Goal: Task Accomplishment & Management: Manage account settings

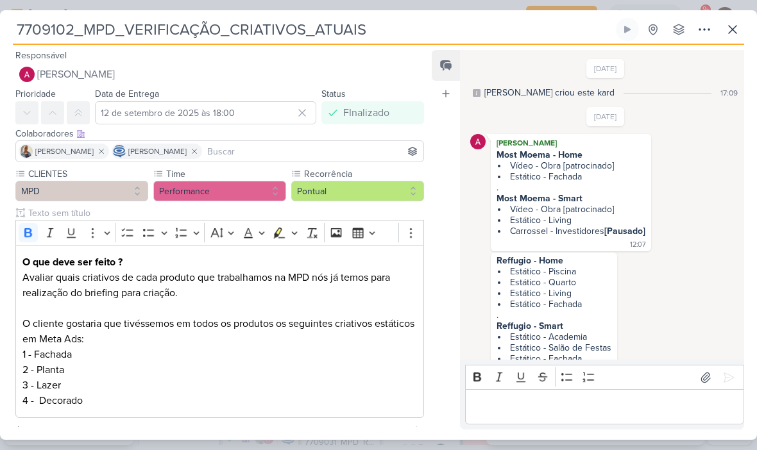
scroll to position [568, 0]
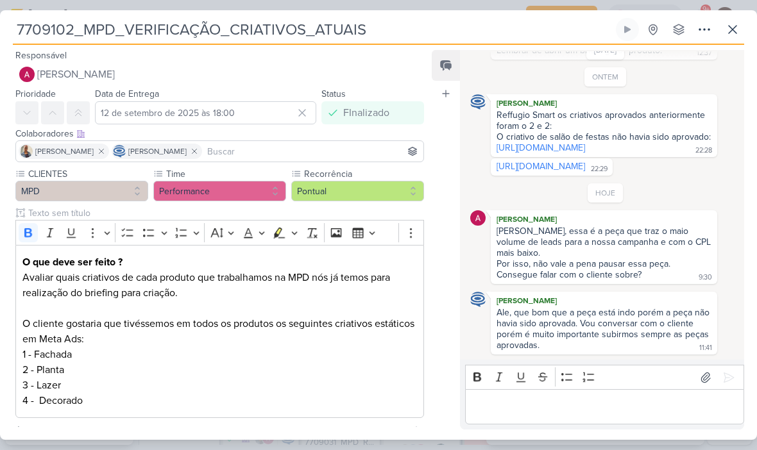
click at [738, 28] on icon at bounding box center [732, 29] width 15 height 15
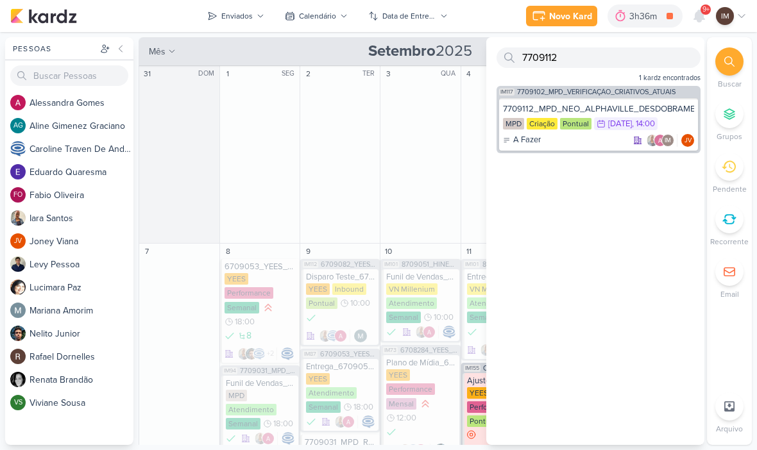
click at [315, 16] on div "Calendário" at bounding box center [317, 16] width 37 height 12
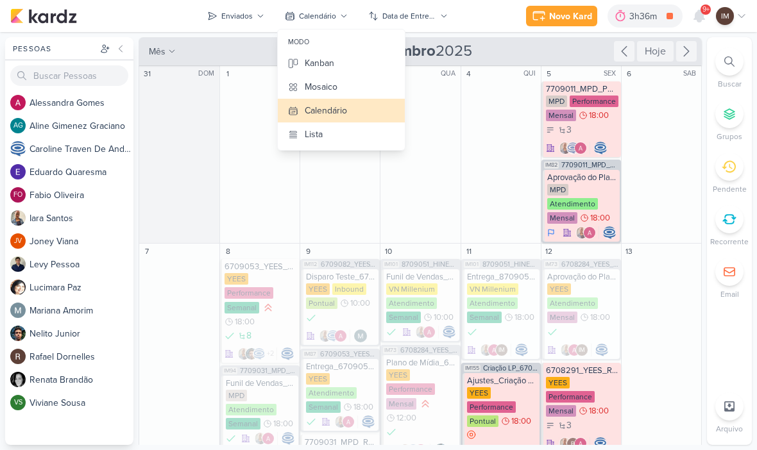
click at [347, 74] on button "Kanban" at bounding box center [341, 63] width 127 height 24
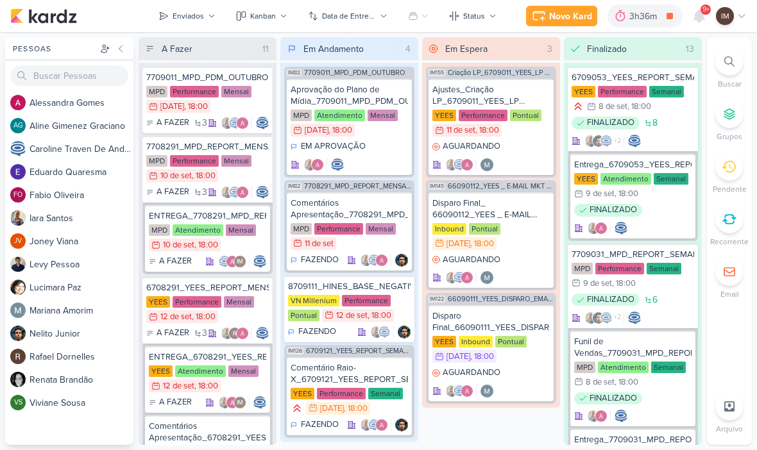
click at [203, 23] on button "Enviados" at bounding box center [187, 16] width 72 height 21
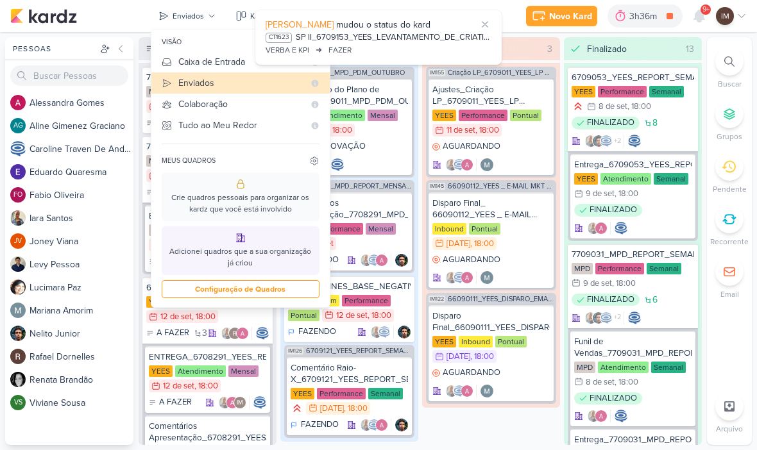
click at [190, 64] on div "Caixa de Entrada" at bounding box center [241, 61] width 126 height 13
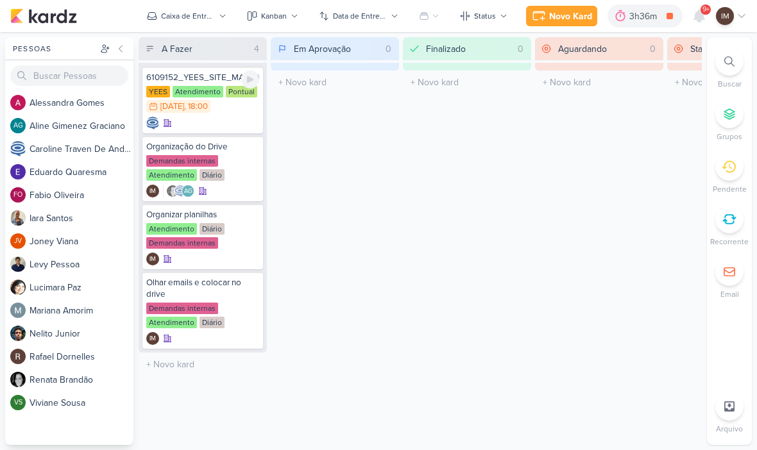
click at [226, 121] on div at bounding box center [202, 123] width 113 height 13
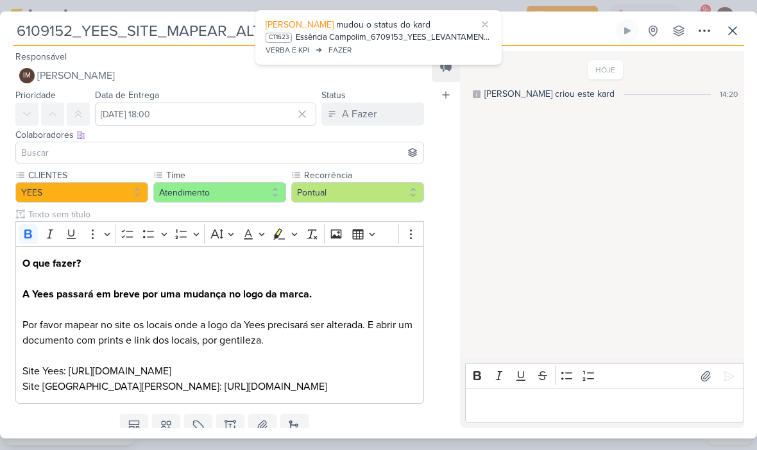
click at [483, 22] on icon at bounding box center [484, 24] width 5 height 5
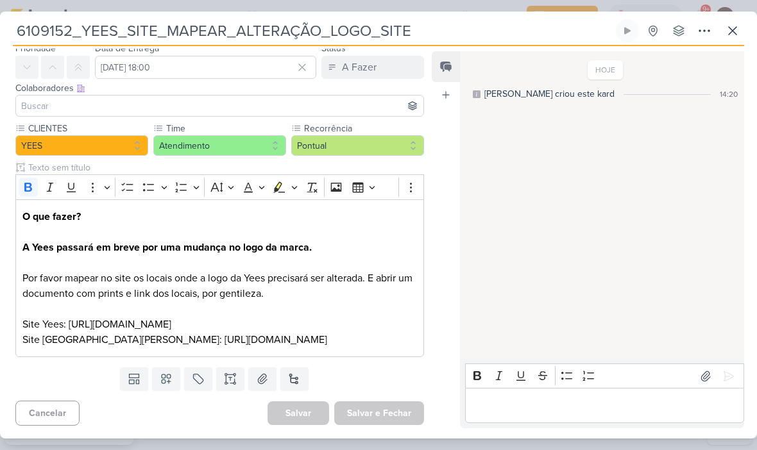
scroll to position [47, 0]
click at [106, 344] on p "O que fazer? A Yees passará em breve por uma mudança no logo da marca. Por favo…" at bounding box center [219, 278] width 394 height 139
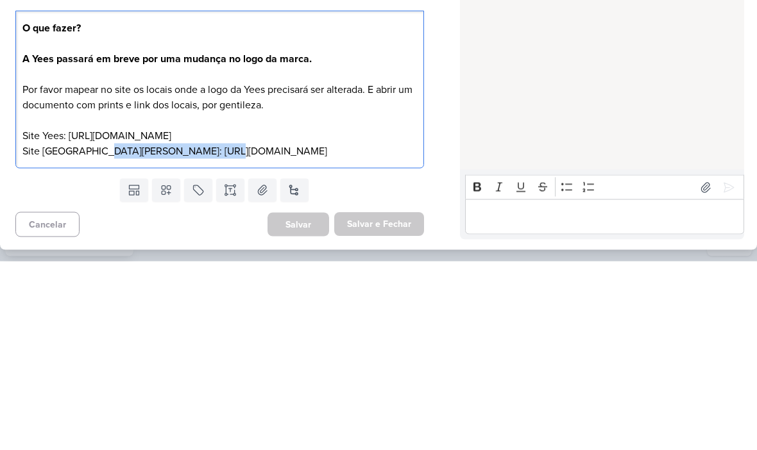
copy p "[URL][DOMAIN_NAME]"
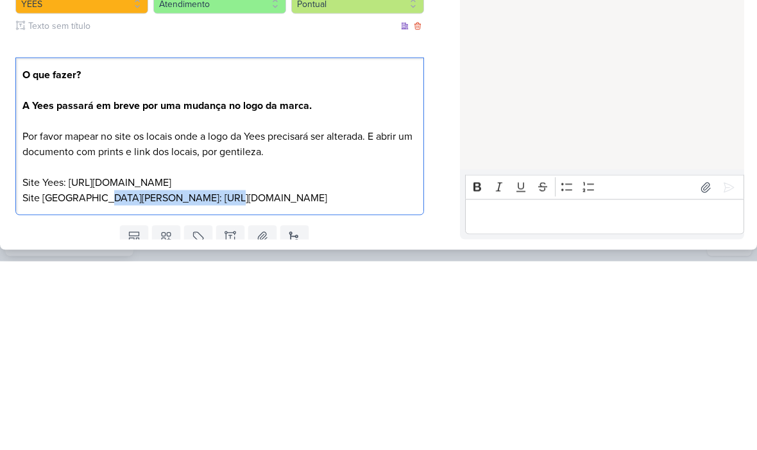
scroll to position [0, 0]
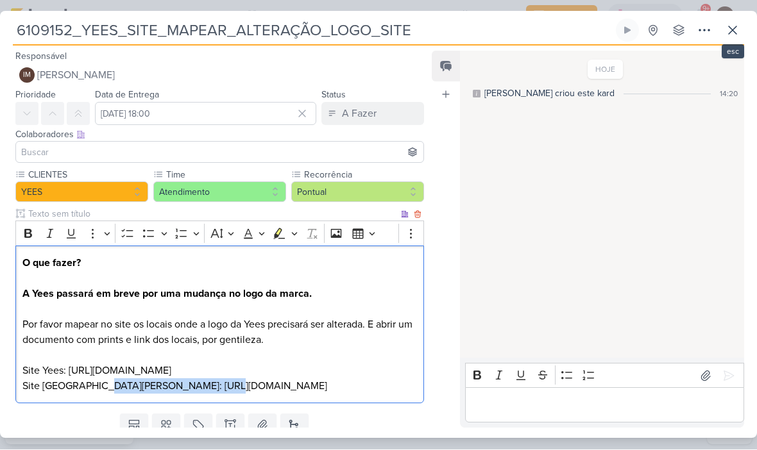
click at [737, 26] on icon at bounding box center [732, 30] width 15 height 15
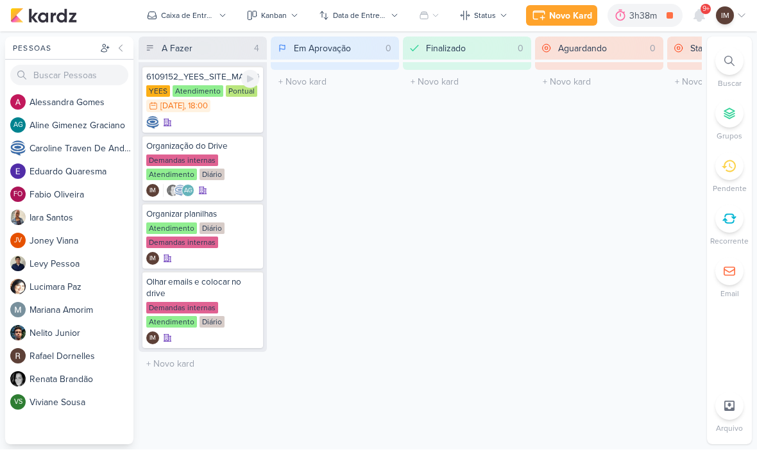
click at [251, 83] on icon at bounding box center [250, 79] width 10 height 10
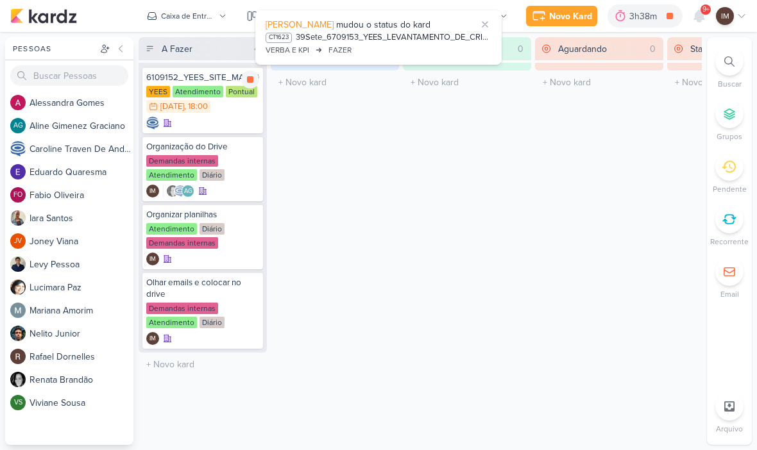
click at [480, 24] on icon at bounding box center [485, 24] width 10 height 10
click at [221, 128] on div at bounding box center [202, 123] width 113 height 13
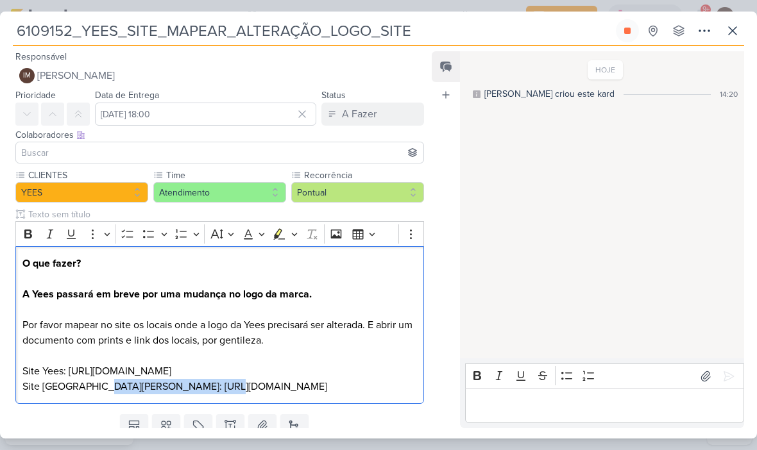
copy p "[URL][DOMAIN_NAME]"
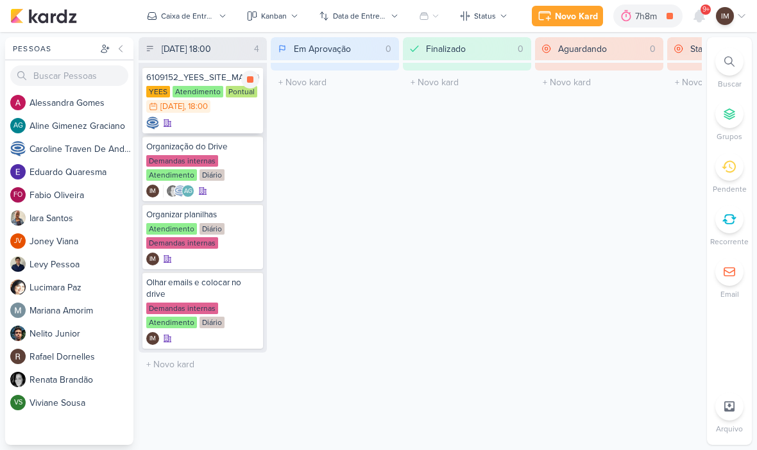
click at [183, 125] on div at bounding box center [202, 123] width 113 height 13
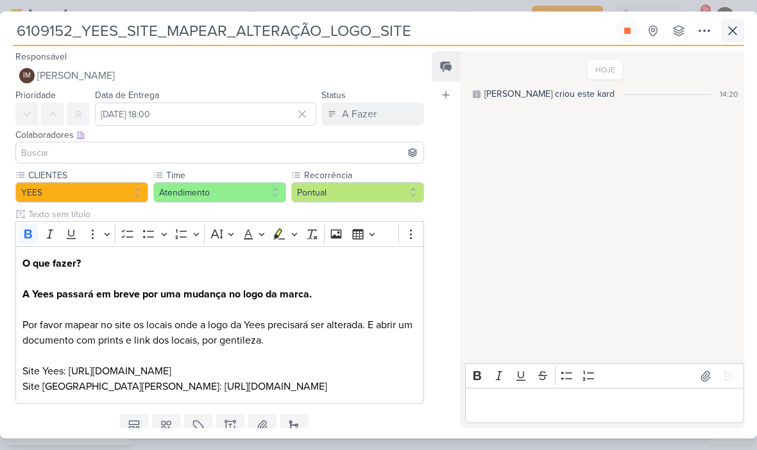
click at [731, 28] on icon at bounding box center [732, 30] width 15 height 15
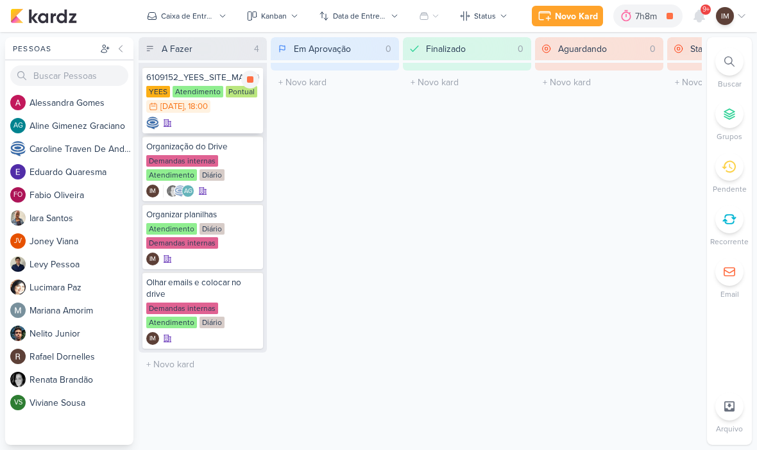
click at [171, 126] on icon at bounding box center [167, 123] width 7 height 7
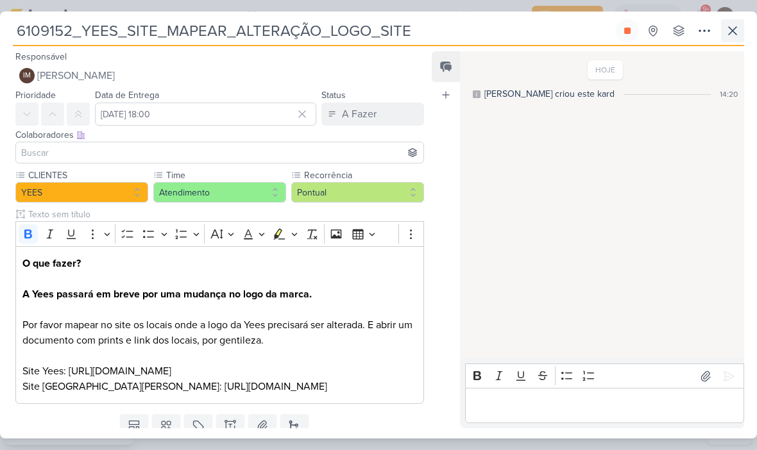
click at [726, 33] on icon at bounding box center [732, 30] width 15 height 15
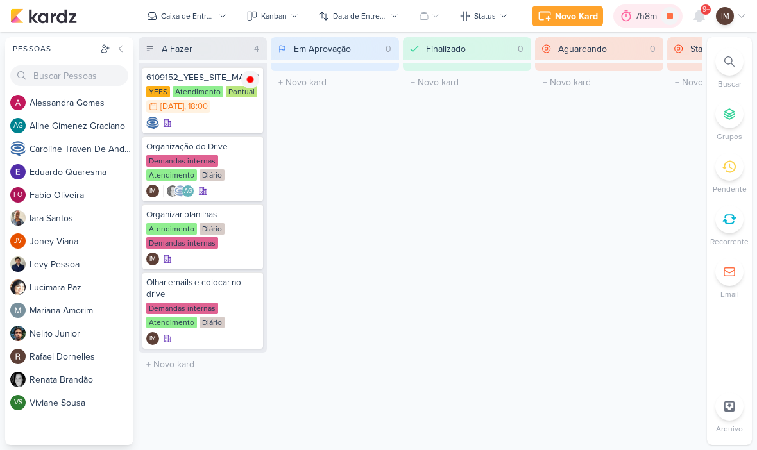
click at [632, 18] on div at bounding box center [626, 16] width 18 height 21
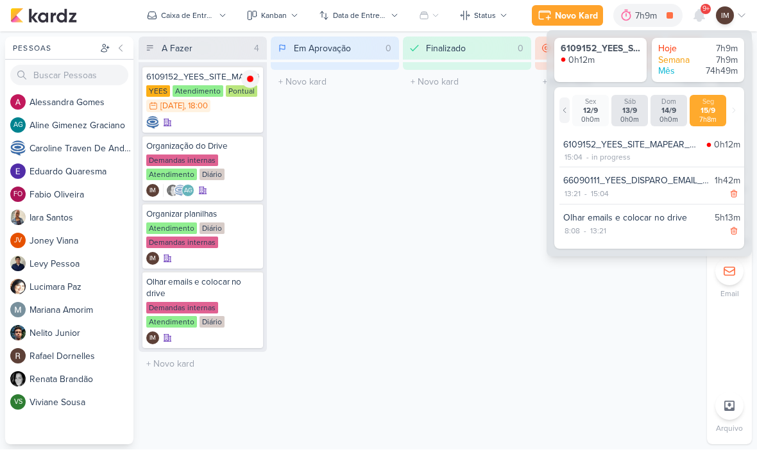
click at [564, 103] on div at bounding box center [564, 111] width 10 height 26
click at [563, 104] on div at bounding box center [564, 111] width 10 height 26
click at [734, 107] on icon at bounding box center [734, 111] width 8 height 8
click at [732, 107] on icon at bounding box center [734, 111] width 8 height 8
click at [733, 100] on div at bounding box center [734, 111] width 10 height 26
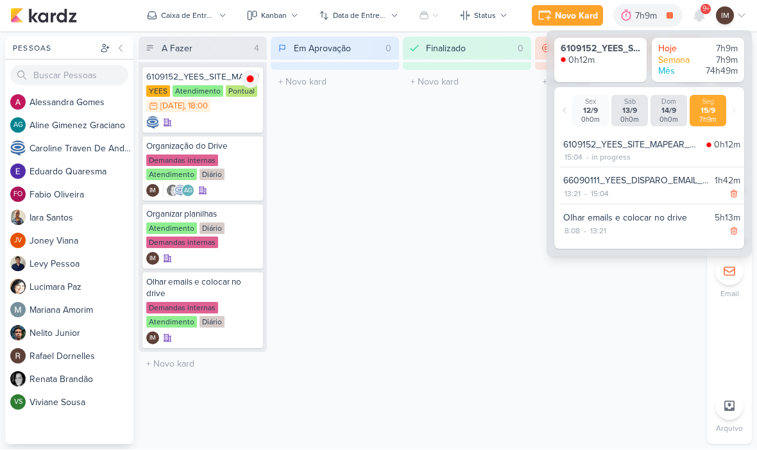
click at [531, 132] on div "A Fazer 4 Mover Para Esquerda Mover Para Direita Deletar 6109152_YEES_SITE_MAPE…" at bounding box center [420, 241] width 563 height 408
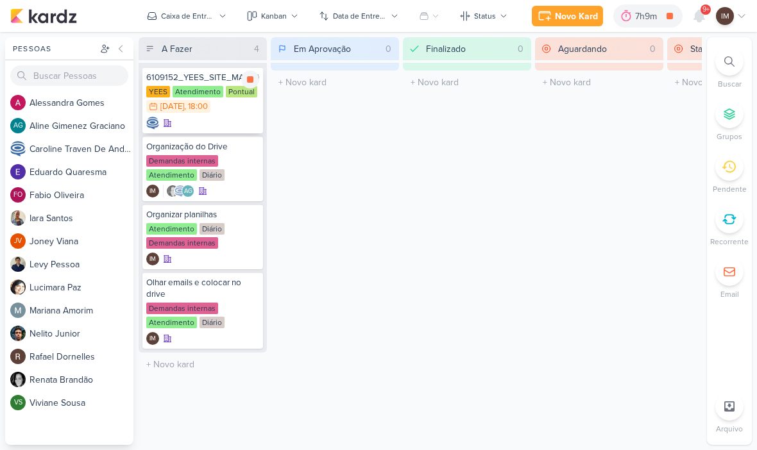
click at [192, 115] on div "6109152_YEES_SITE_MAPEAR_ALTERAÇÃO_LOGO_SITE YEES Atendimento Pontual 15/9 15 d…" at bounding box center [202, 100] width 121 height 67
click at [225, 114] on div "6109152_YEES_SITE_MAPEAR_ALTERAÇÃO_LOGO_SITE [GEOGRAPHIC_DATA] Atendimento Pont…" at bounding box center [202, 100] width 121 height 67
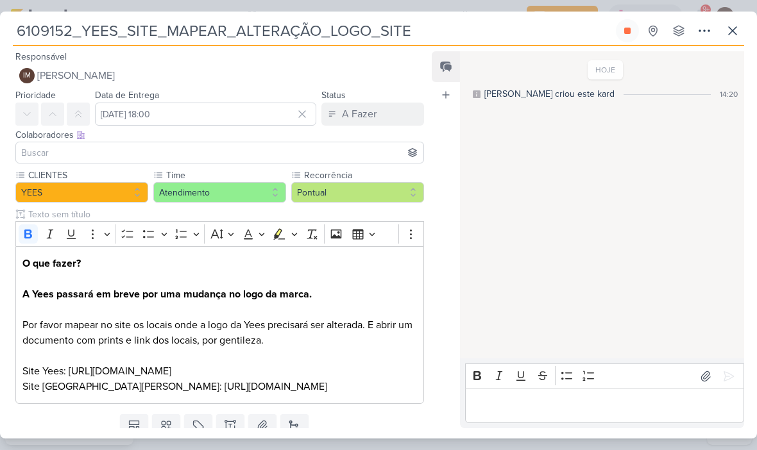
click at [490, 411] on p "Editor editing area: main" at bounding box center [604, 405] width 266 height 15
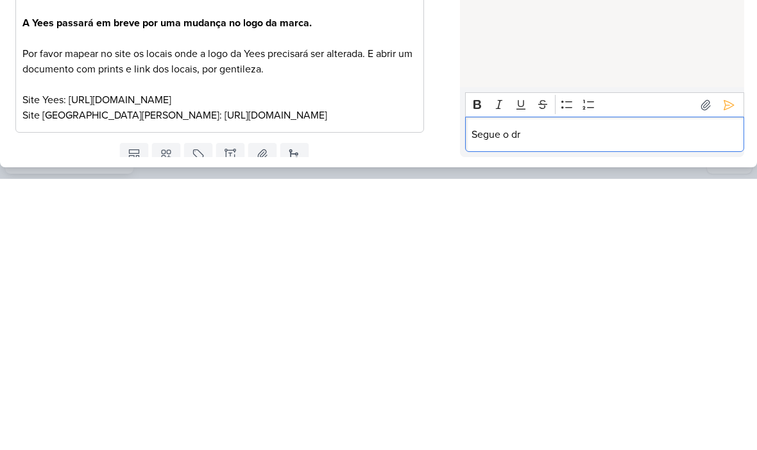
scroll to position [1, 0]
click at [729, 371] on icon at bounding box center [729, 376] width 10 height 10
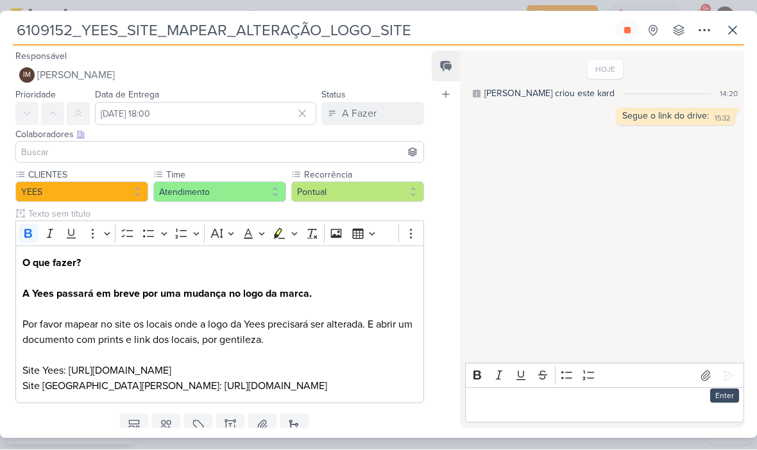
click at [505, 407] on p "Editor editing area: main" at bounding box center [604, 405] width 266 height 15
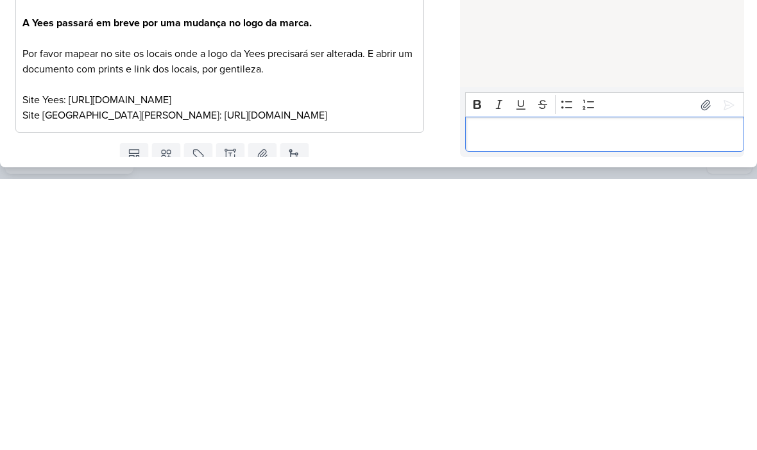
click at [481, 388] on div "Editor editing area: main" at bounding box center [604, 405] width 279 height 35
click at [725, 371] on icon at bounding box center [729, 376] width 10 height 10
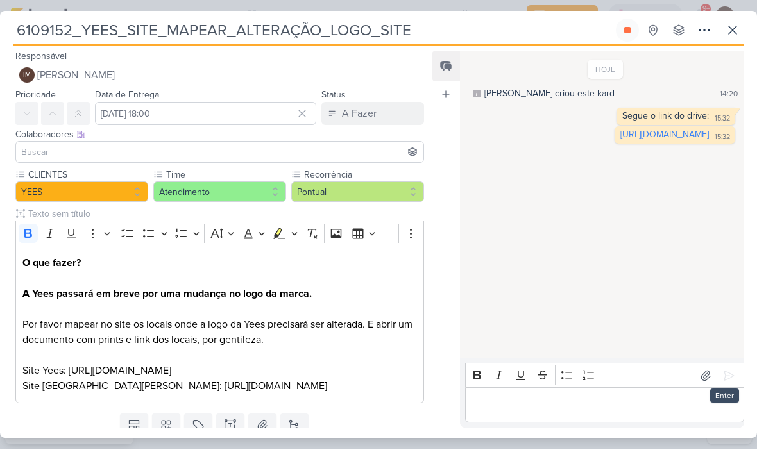
click at [530, 421] on div "Editor editing area: main" at bounding box center [604, 405] width 279 height 35
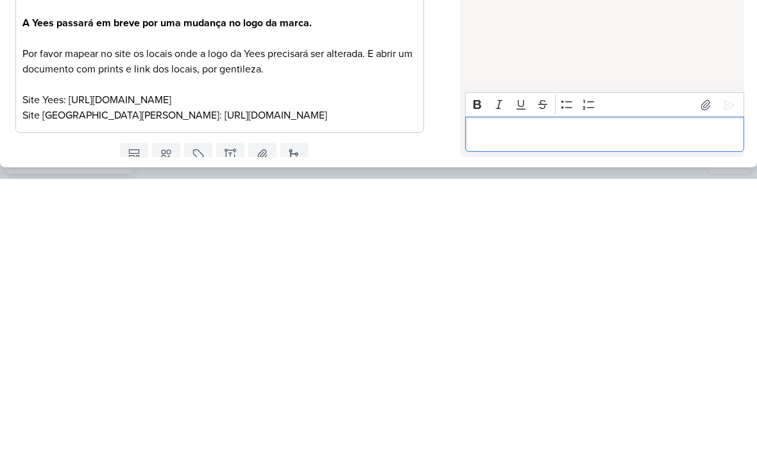
scroll to position [1, 0]
click at [724, 370] on icon at bounding box center [728, 376] width 13 height 13
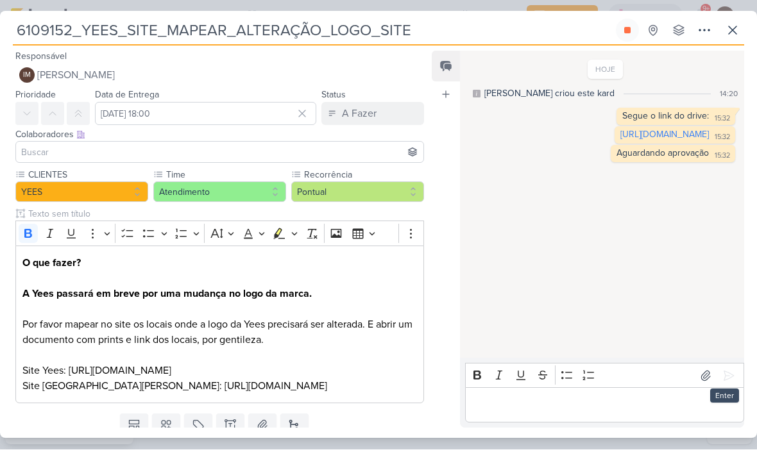
click at [375, 121] on div "A Fazer" at bounding box center [359, 113] width 35 height 15
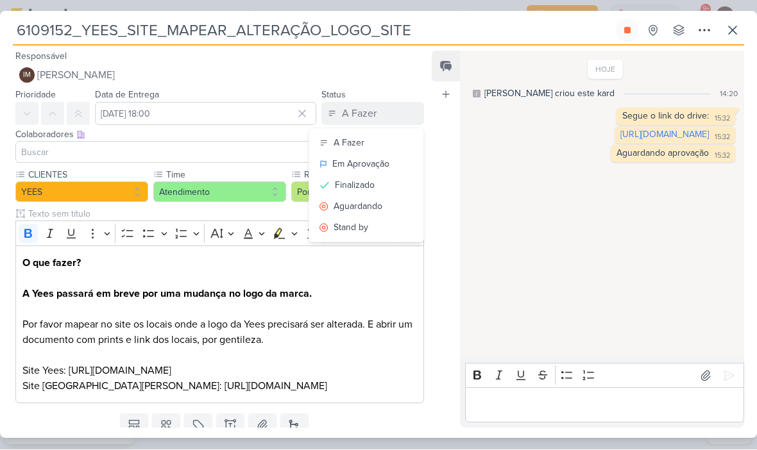
click at [385, 164] on div "Em Aprovação" at bounding box center [360, 164] width 57 height 13
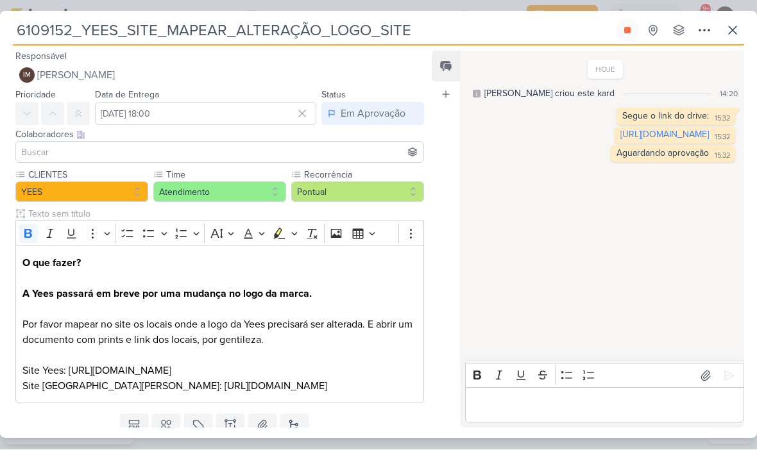
click at [75, 158] on input at bounding box center [220, 152] width 402 height 15
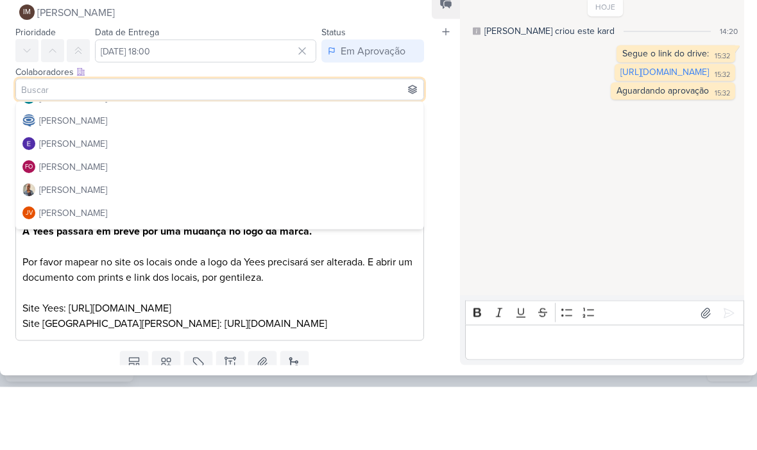
scroll to position [66, 0]
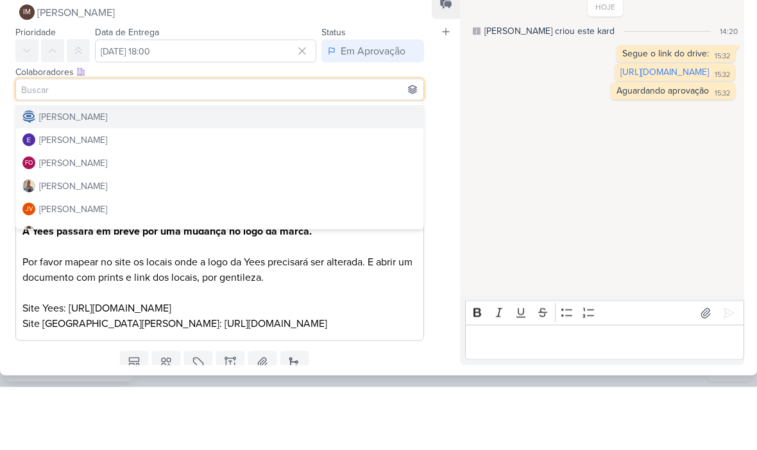
click at [49, 174] on div "[PERSON_NAME]" at bounding box center [73, 180] width 68 height 13
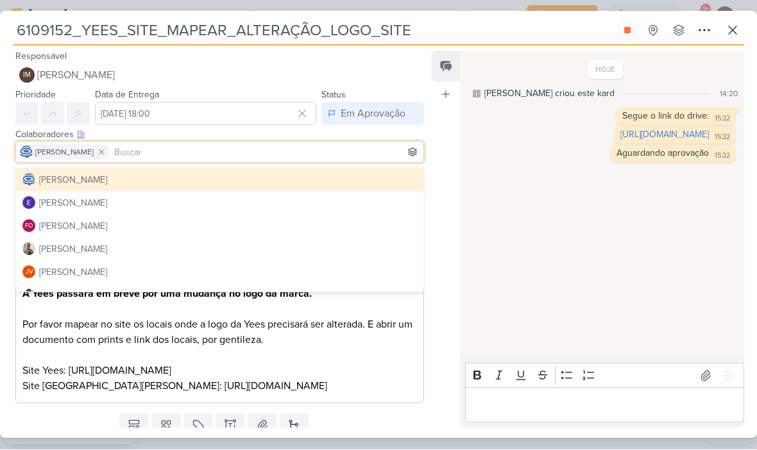
click at [449, 199] on div "Feed Atrelar email Solte o email para atrelar ao kard" at bounding box center [446, 239] width 28 height 377
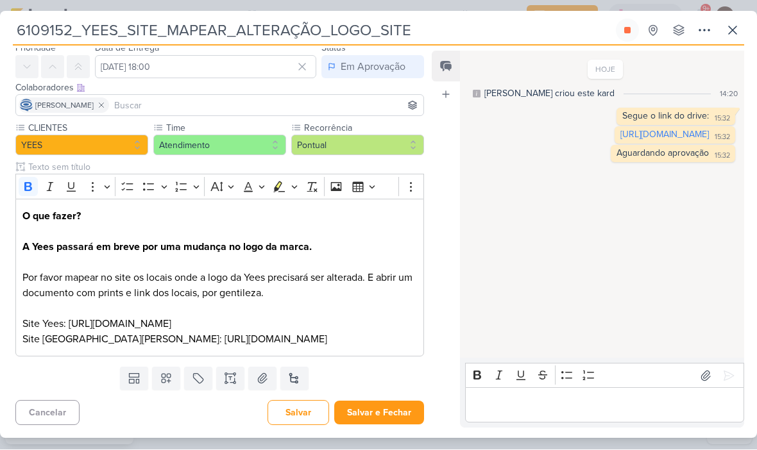
click at [389, 414] on button "Salvar e Fechar" at bounding box center [379, 414] width 90 height 24
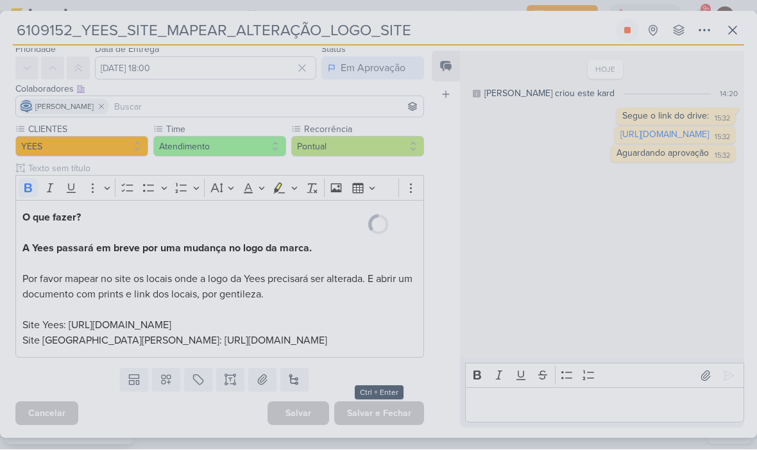
scroll to position [46, 0]
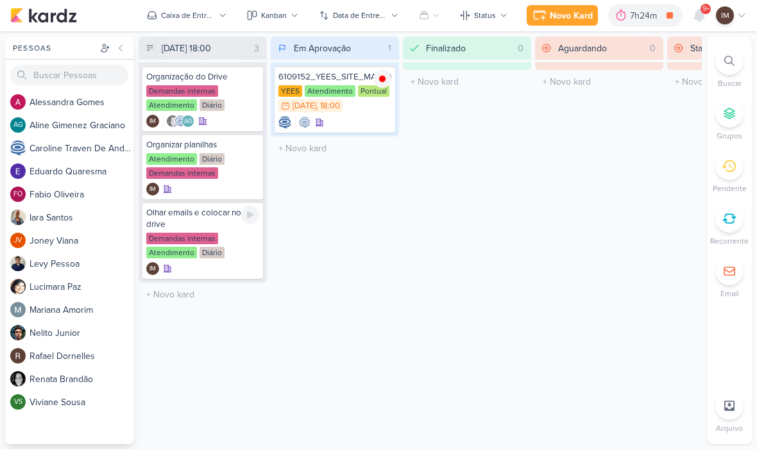
click at [242, 219] on div at bounding box center [250, 216] width 18 height 18
